Goal: Find specific page/section: Find specific page/section

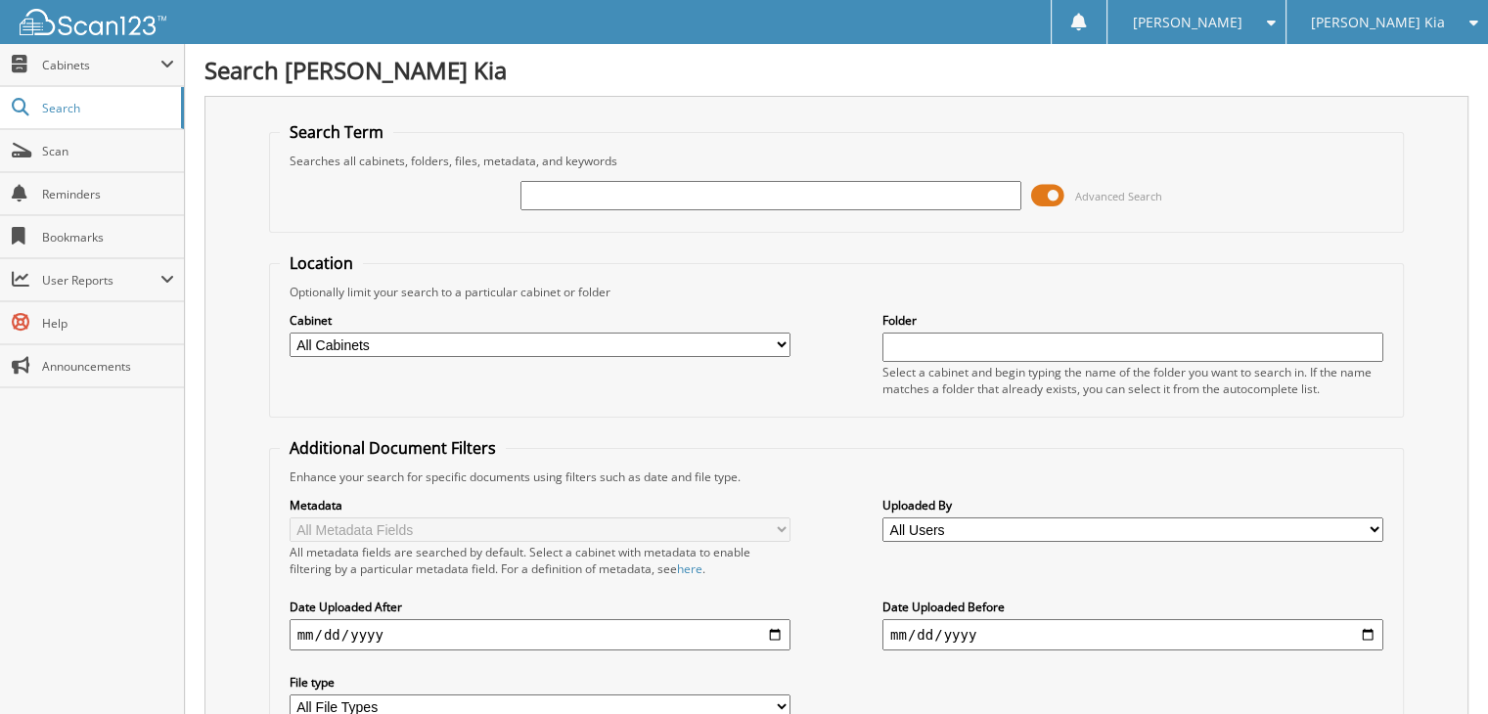
click at [646, 197] on input "text" at bounding box center [770, 195] width 501 height 29
type input "134348"
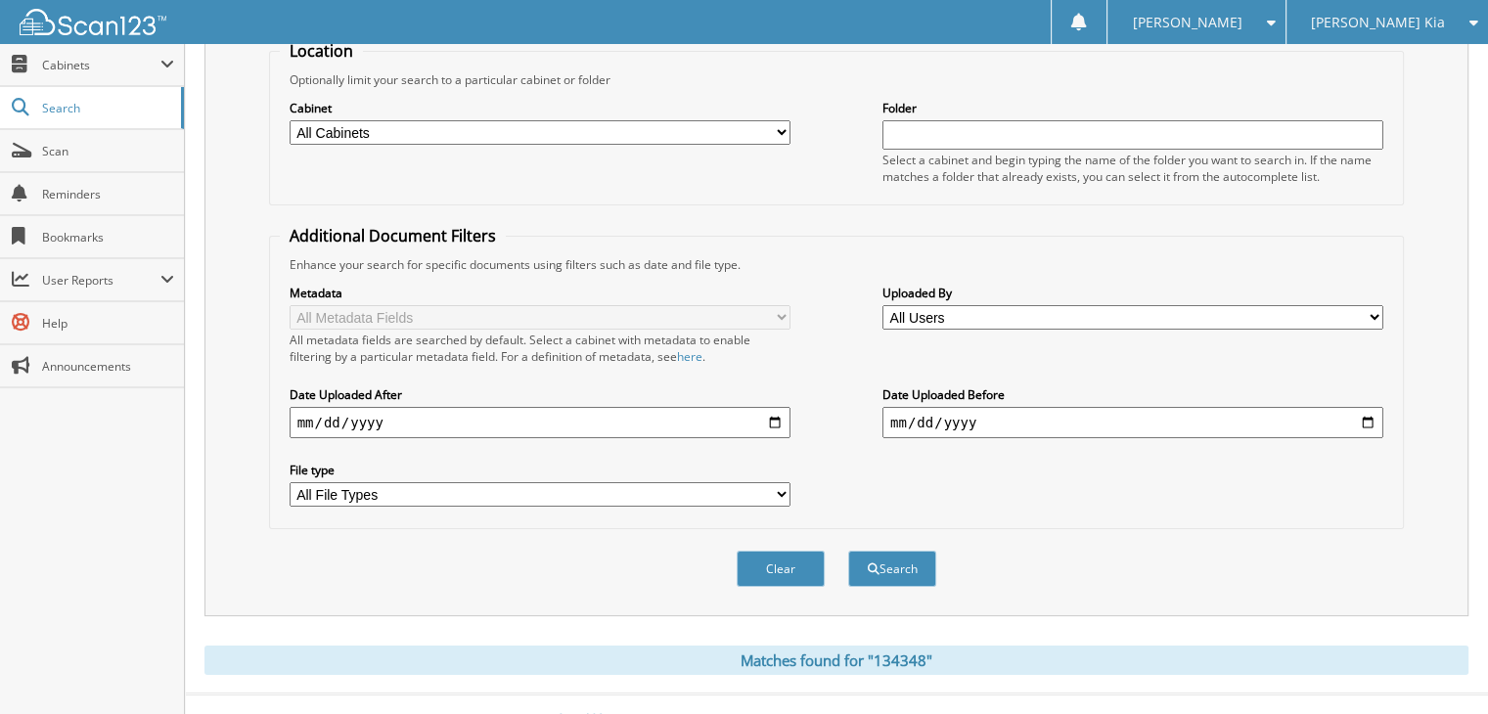
scroll to position [225, 0]
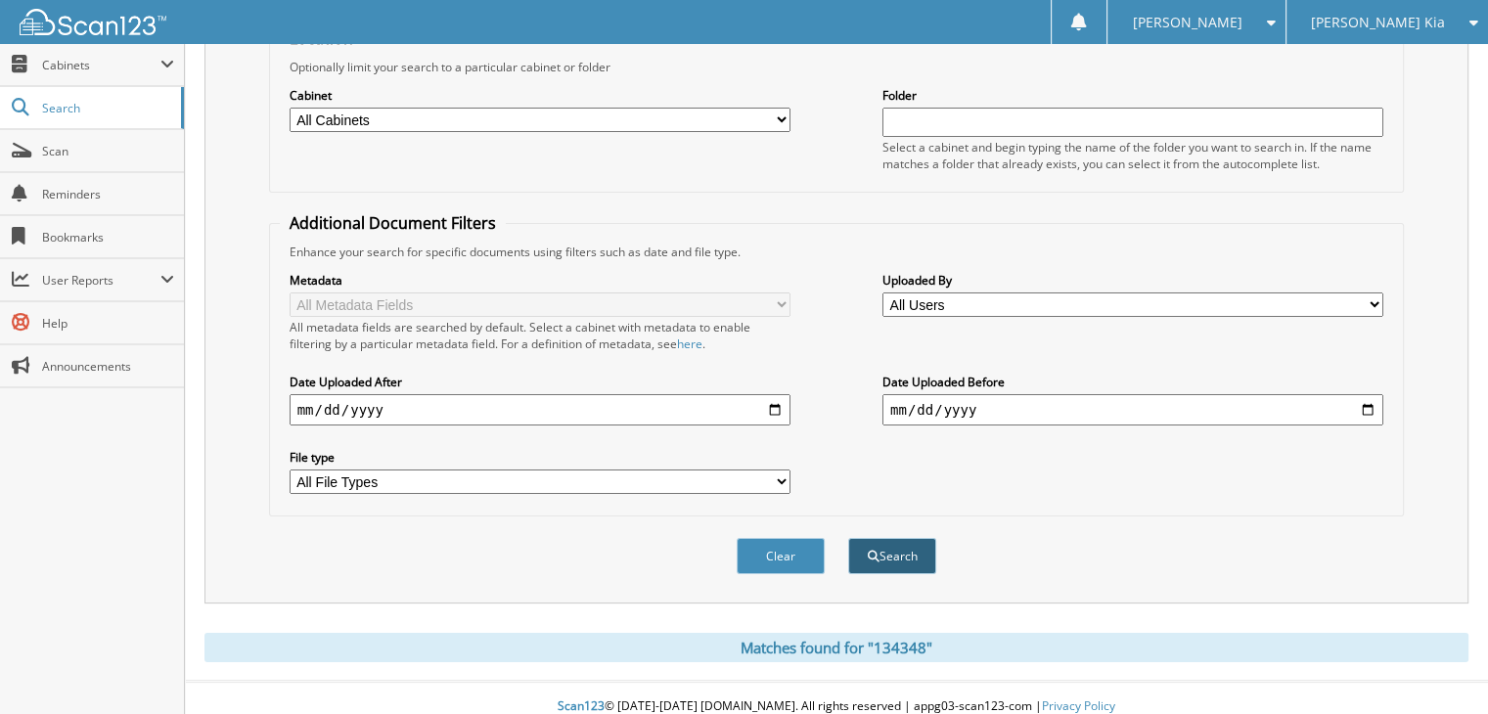
click at [890, 538] on button "Search" at bounding box center [892, 556] width 88 height 36
